Goal: Task Accomplishment & Management: Manage account settings

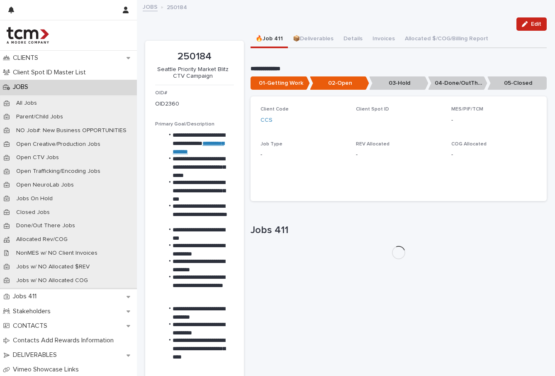
click at [255, 31] on button "🔥Job 411" at bounding box center [269, 39] width 37 height 17
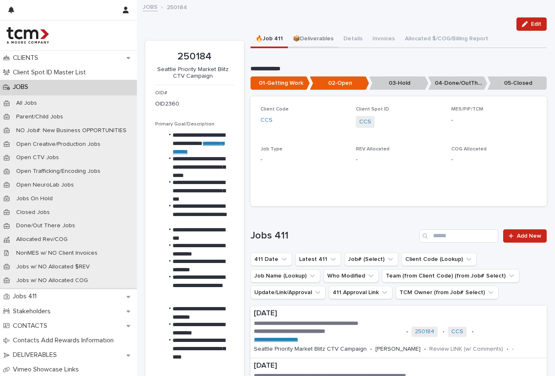
click at [325, 40] on button "📦Deliverables" at bounding box center [313, 39] width 51 height 17
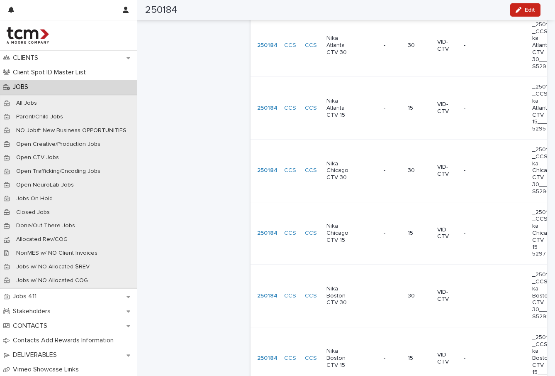
scroll to position [1763, 0]
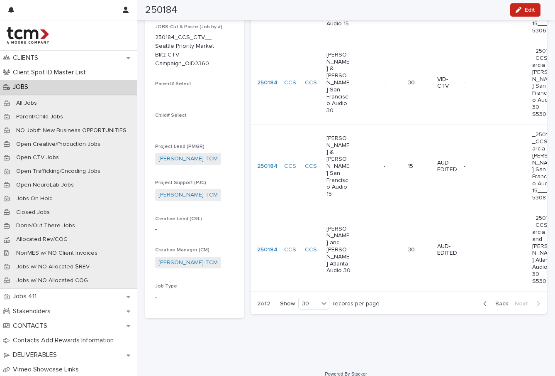
scroll to position [69, 0]
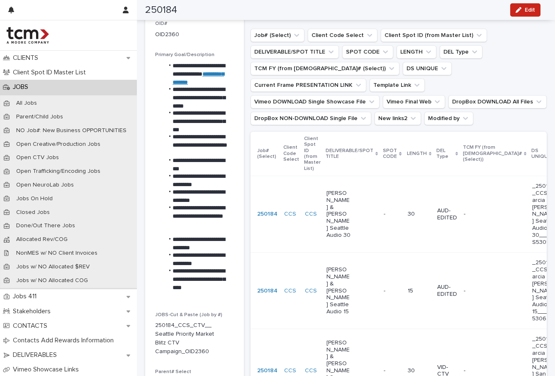
click at [369, 286] on div "[PERSON_NAME] & [PERSON_NAME] Seattle Audio 15" at bounding box center [352, 291] width 51 height 56
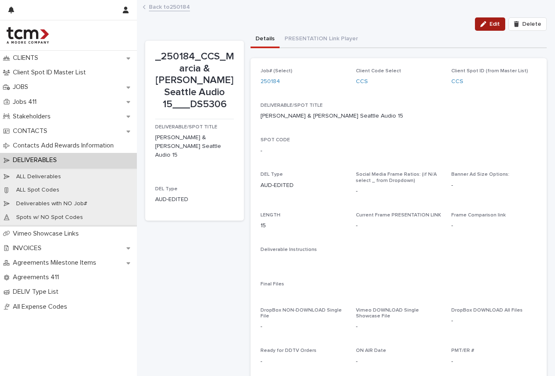
click at [491, 25] on span "Edit" at bounding box center [495, 24] width 10 height 6
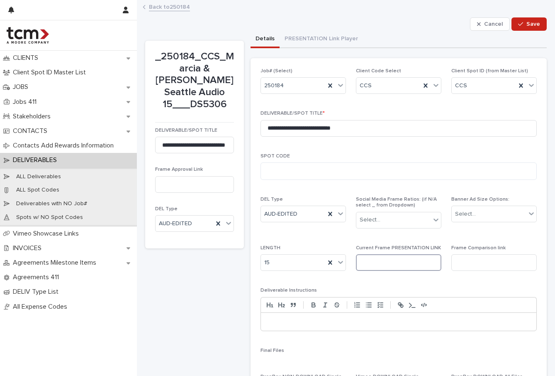
click at [396, 261] on input at bounding box center [399, 262] width 86 height 17
paste input "**********"
type input "**********"
click at [518, 23] on icon "button" at bounding box center [520, 24] width 5 height 6
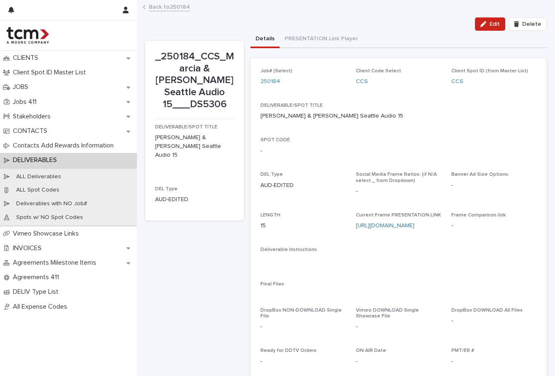
click at [167, 7] on link "Back to 250184" at bounding box center [169, 7] width 41 height 10
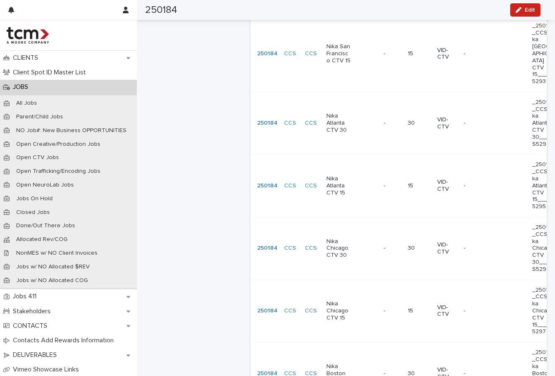
scroll to position [1763, 0]
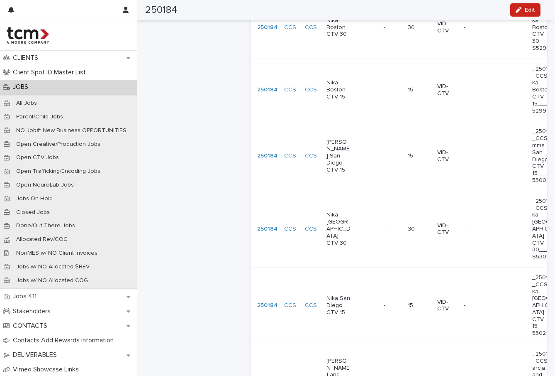
click at [356, 354] on div "[PERSON_NAME] and [PERSON_NAME] Audio 30" at bounding box center [352, 382] width 51 height 56
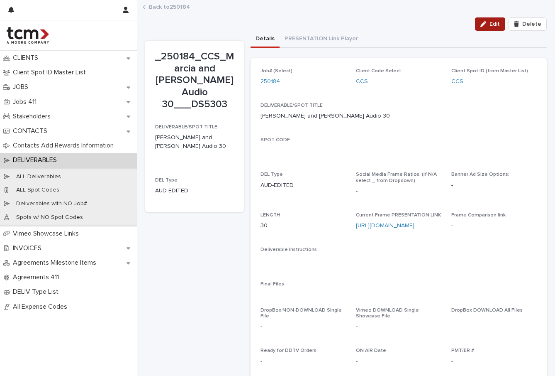
click at [481, 24] on icon "button" at bounding box center [484, 24] width 6 height 6
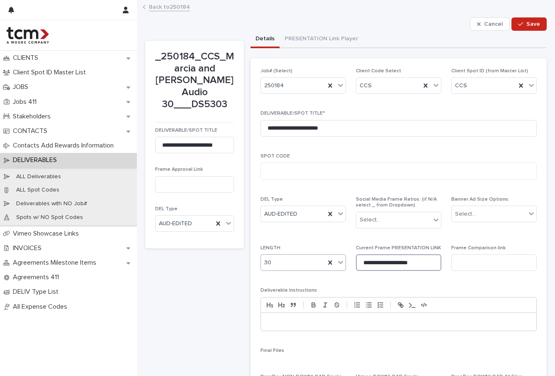
drag, startPoint x: 419, startPoint y: 262, endPoint x: 270, endPoint y: 253, distance: 149.3
click at [270, 253] on div "**********" at bounding box center [399, 316] width 276 height 497
click at [520, 27] on button "Save" at bounding box center [529, 23] width 35 height 13
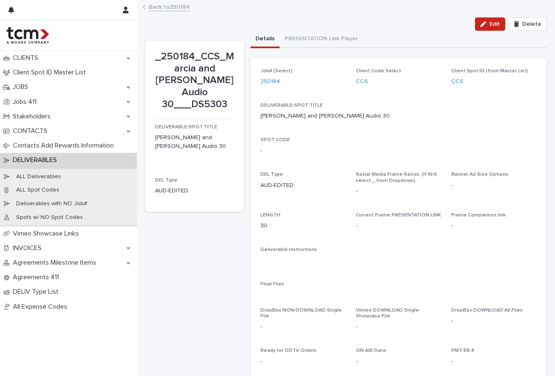
click at [176, 7] on link "Back to 250184" at bounding box center [169, 7] width 41 height 10
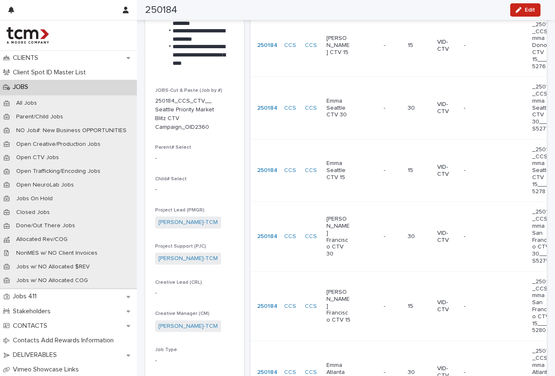
scroll to position [1763, 0]
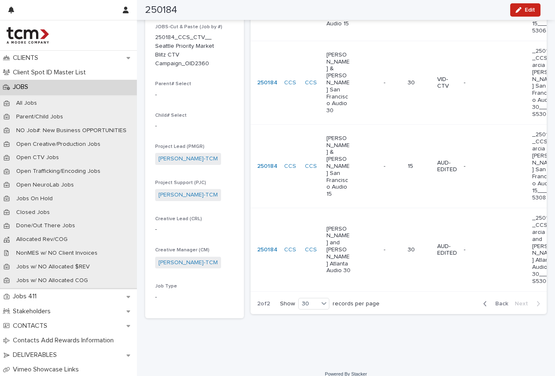
scroll to position [65, 0]
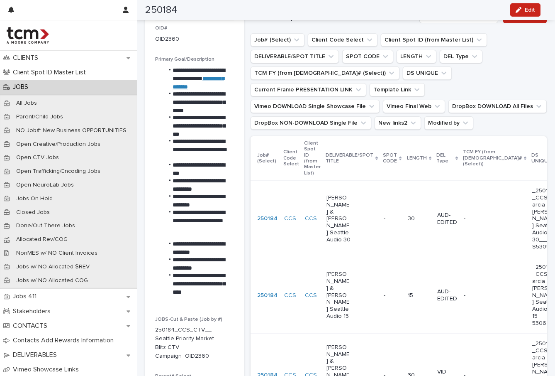
click at [358, 221] on div "[PERSON_NAME] & [PERSON_NAME] Seattle Audio 30" at bounding box center [352, 219] width 51 height 56
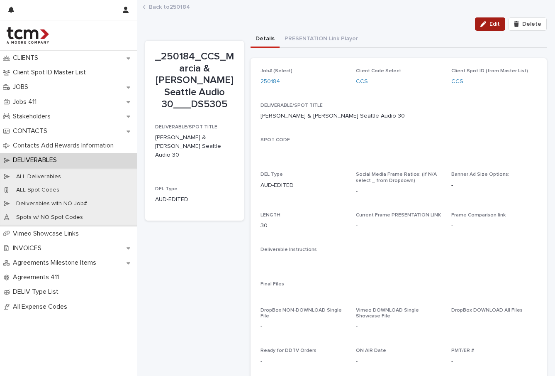
click at [479, 18] on button "Edit" at bounding box center [490, 23] width 30 height 13
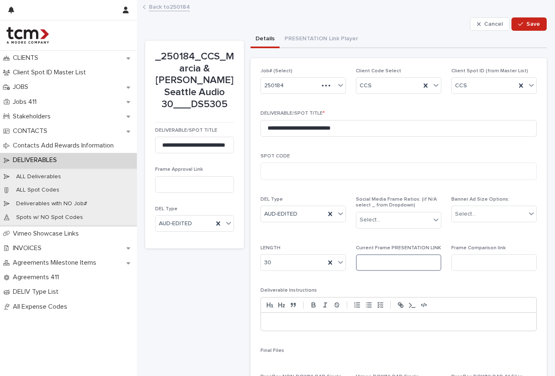
click at [396, 264] on input at bounding box center [399, 262] width 86 height 17
paste input "**********"
type input "**********"
click at [532, 29] on button "Save" at bounding box center [529, 23] width 35 height 13
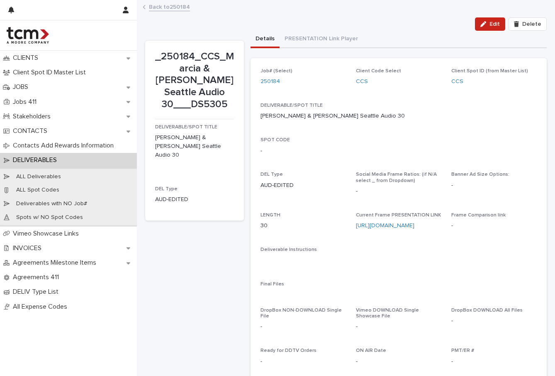
click at [159, 5] on link "Back to 250184" at bounding box center [169, 7] width 41 height 10
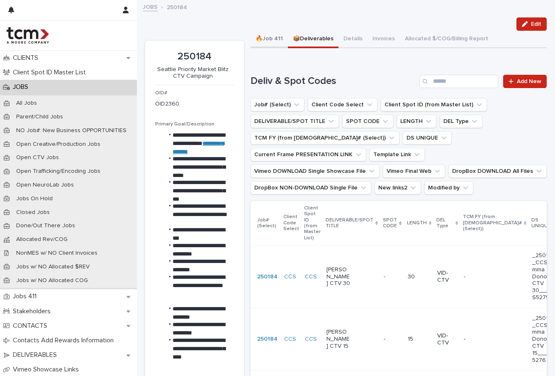
click at [262, 42] on button "🔥Job 411" at bounding box center [269, 39] width 37 height 17
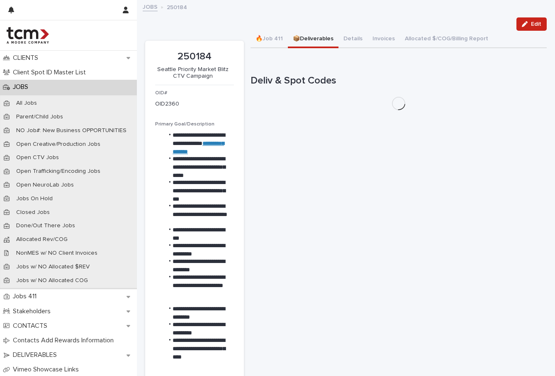
click at [312, 41] on button "📦Deliverables" at bounding box center [313, 39] width 51 height 17
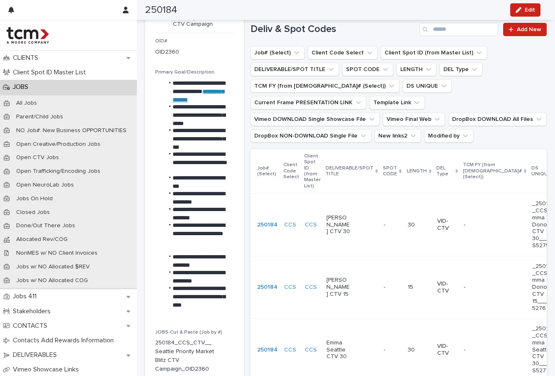
scroll to position [118, 0]
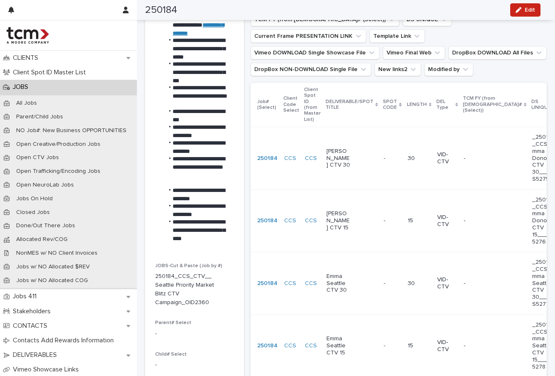
click at [347, 284] on div "Emma Seattle CTV 30" at bounding box center [352, 282] width 51 height 27
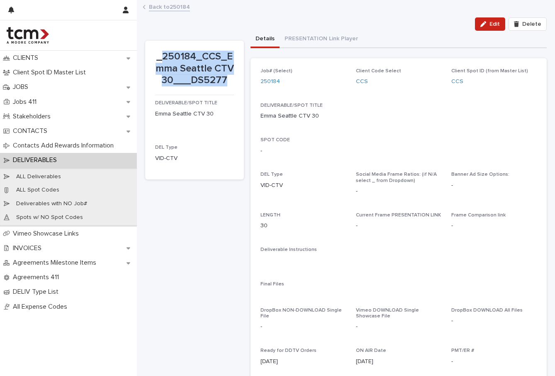
drag, startPoint x: 227, startPoint y: 91, endPoint x: 165, endPoint y: 56, distance: 71.8
click at [163, 54] on p "_250184_CCS_Emma Seattle CTV 30___DS5277" at bounding box center [194, 69] width 79 height 36
copy p "250184_CCS_Emma Seattle CTV 30___DS5277"
click at [176, 7] on link "Back to 250184" at bounding box center [169, 7] width 41 height 10
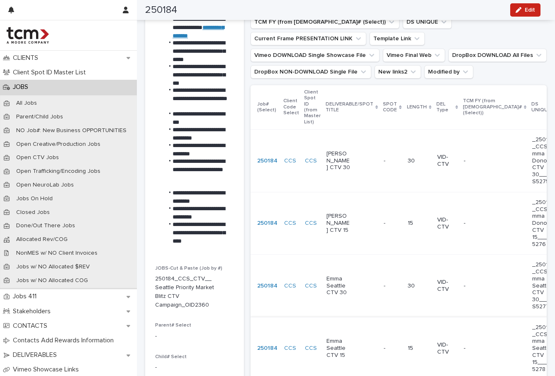
scroll to position [144, 0]
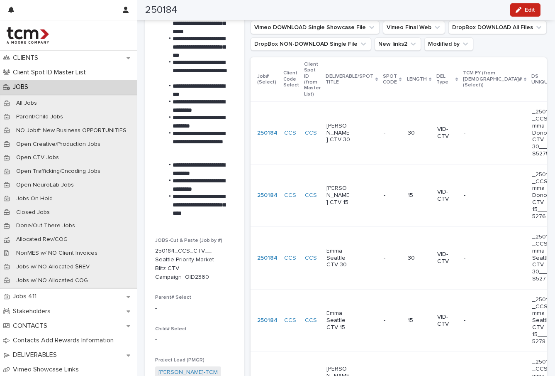
click at [350, 309] on div "Emma Seattle CTV 15" at bounding box center [352, 319] width 51 height 27
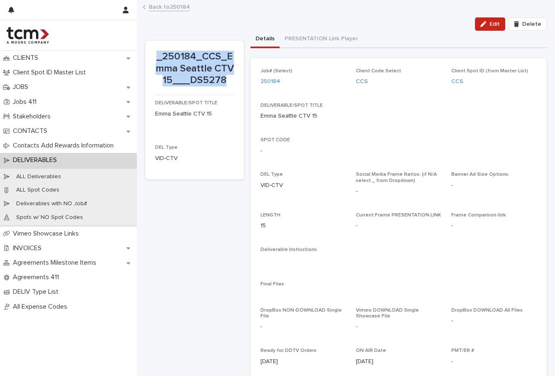
drag, startPoint x: 231, startPoint y: 91, endPoint x: 164, endPoint y: 49, distance: 78.9
click at [164, 49] on div "_250184_CCS_Emma Seattle CTV 15___DS5278" at bounding box center [194, 67] width 79 height 37
click at [164, 56] on p "_250184_CCS_Emma Seattle CTV 15___DS5278" at bounding box center [194, 69] width 79 height 36
drag, startPoint x: 164, startPoint y: 56, endPoint x: 225, endPoint y: 91, distance: 71.0
click at [225, 86] on p "_250184_CCS_Emma Seattle CTV 15___DS5278" at bounding box center [194, 69] width 79 height 36
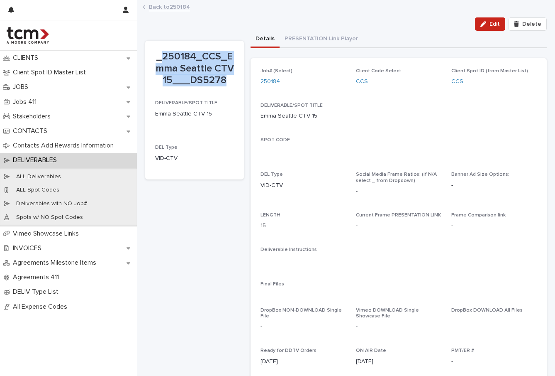
copy p "250184_CCS_Emma Seattle CTV 15___DS5278"
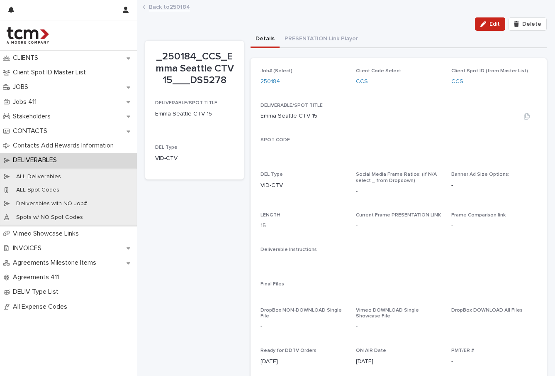
click at [413, 115] on div "Emma Seattle CTV 15" at bounding box center [399, 116] width 276 height 9
click at [150, 5] on link "Back to 250184" at bounding box center [169, 7] width 41 height 10
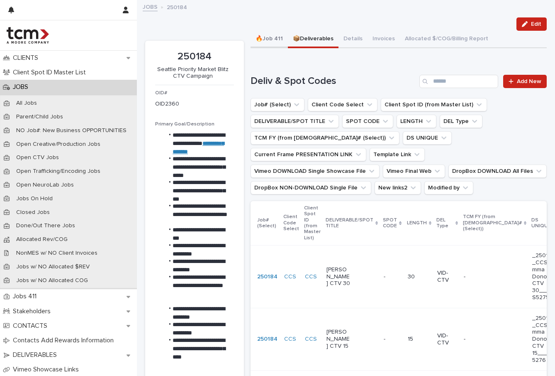
click at [274, 40] on button "🔥Job 411" at bounding box center [269, 39] width 37 height 17
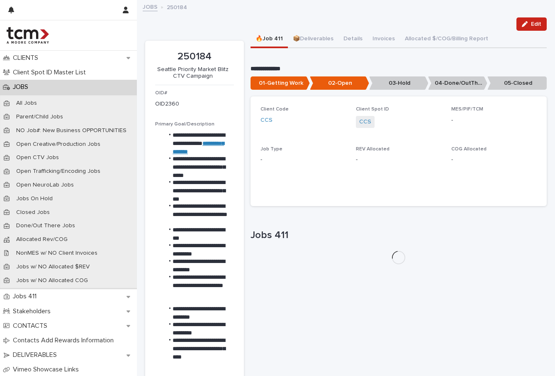
scroll to position [50, 0]
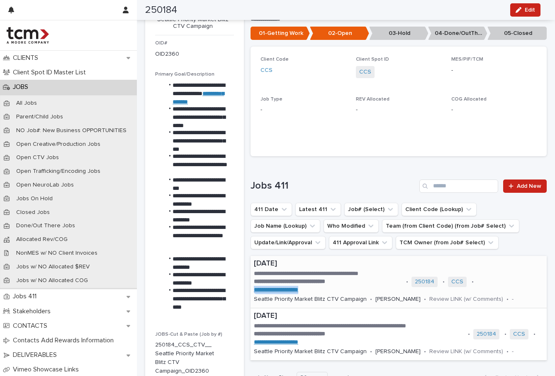
click at [281, 287] on link "**********" at bounding box center [276, 289] width 44 height 6
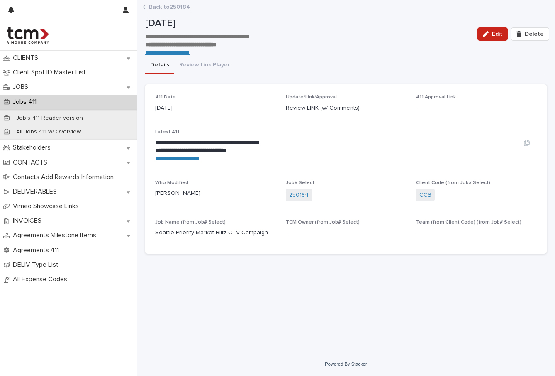
click at [199, 156] on link "**********" at bounding box center [177, 159] width 44 height 6
drag, startPoint x: 228, startPoint y: 158, endPoint x: 152, endPoint y: 157, distance: 75.5
click at [152, 157] on div "**********" at bounding box center [346, 168] width 402 height 169
copy link "**********"
click at [182, 5] on link "Back to 250184" at bounding box center [169, 7] width 41 height 10
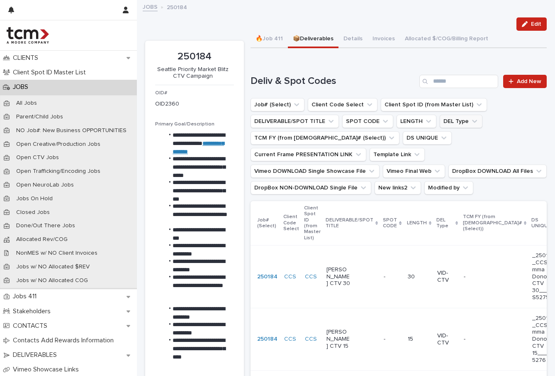
drag, startPoint x: 310, startPoint y: 43, endPoint x: 467, endPoint y: 123, distance: 175.8
click at [310, 43] on button "📦Deliverables" at bounding box center [313, 39] width 51 height 17
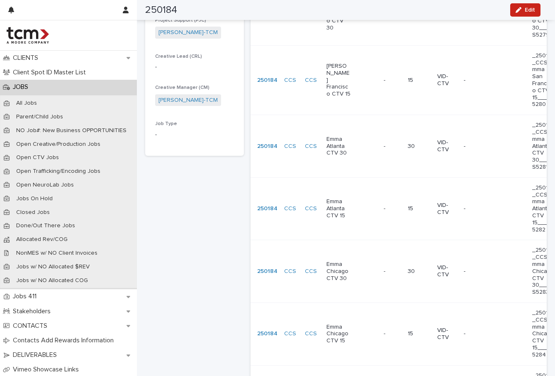
scroll to position [1763, 0]
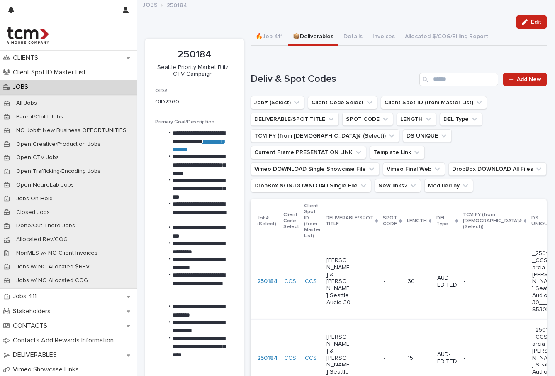
scroll to position [4, 0]
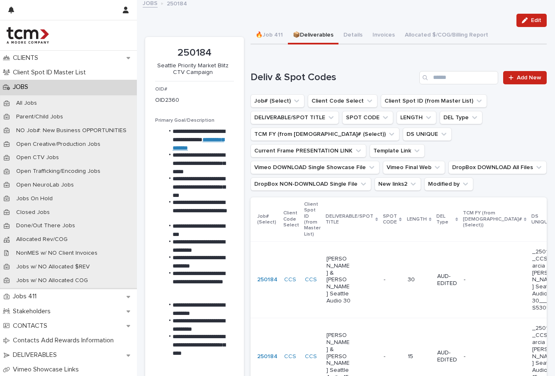
click at [344, 332] on p "[PERSON_NAME] & [PERSON_NAME] Seattle Audio 15" at bounding box center [339, 356] width 24 height 49
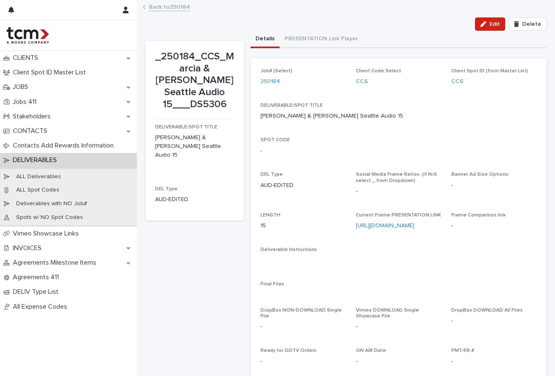
click at [205, 288] on div "_250184_CCS_Marcia & [PERSON_NAME] Seattle Audio 15___DS5306 DELIVERABLE/SPOT T…" at bounding box center [194, 265] width 99 height 449
